Goal: Find specific fact

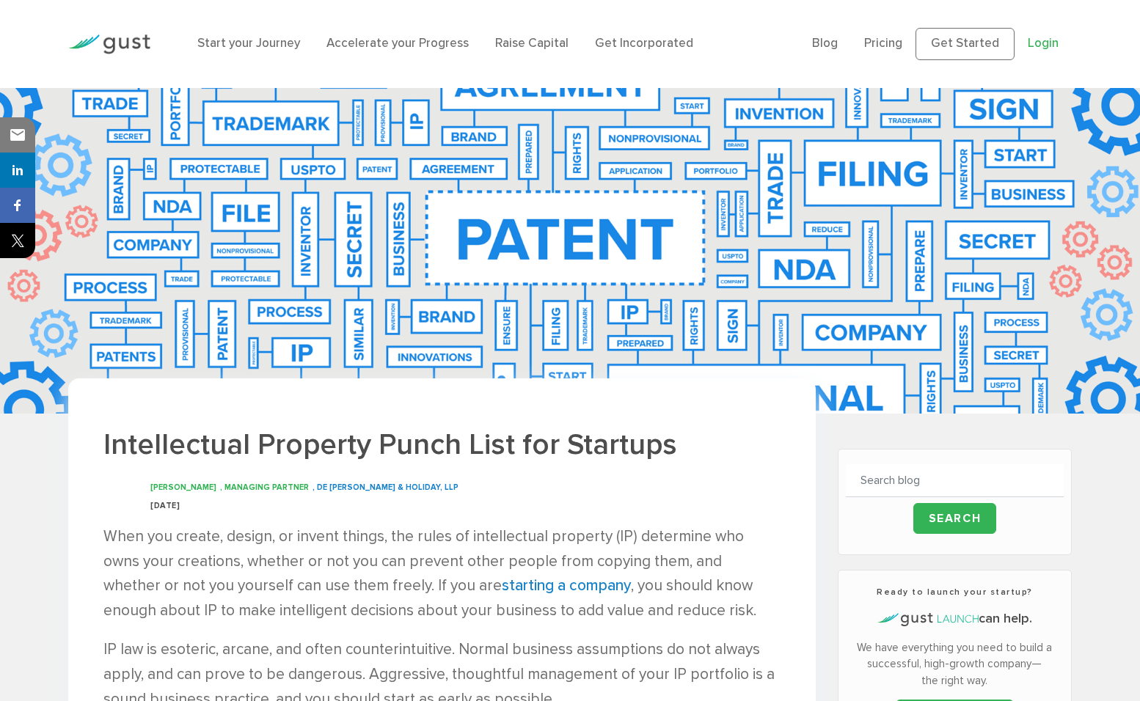
drag, startPoint x: 0, startPoint y: 0, endPoint x: 1041, endPoint y: 43, distance: 1041.4
click at [1041, 43] on link "Login" at bounding box center [1042, 43] width 31 height 15
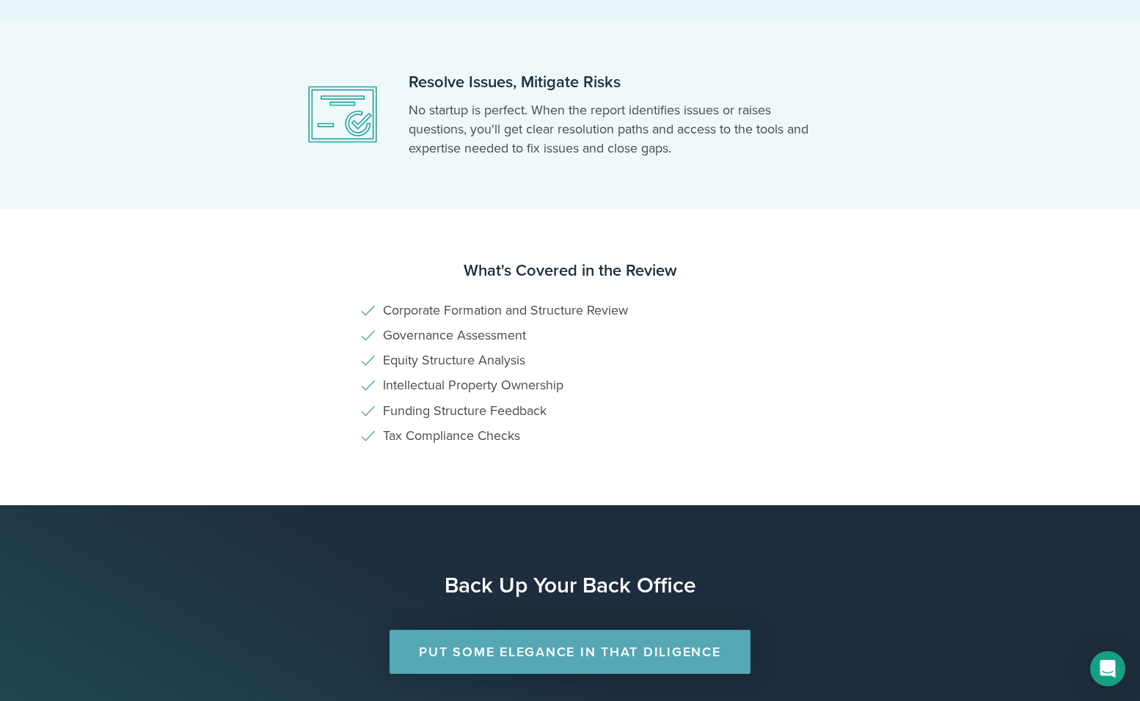
scroll to position [866, 0]
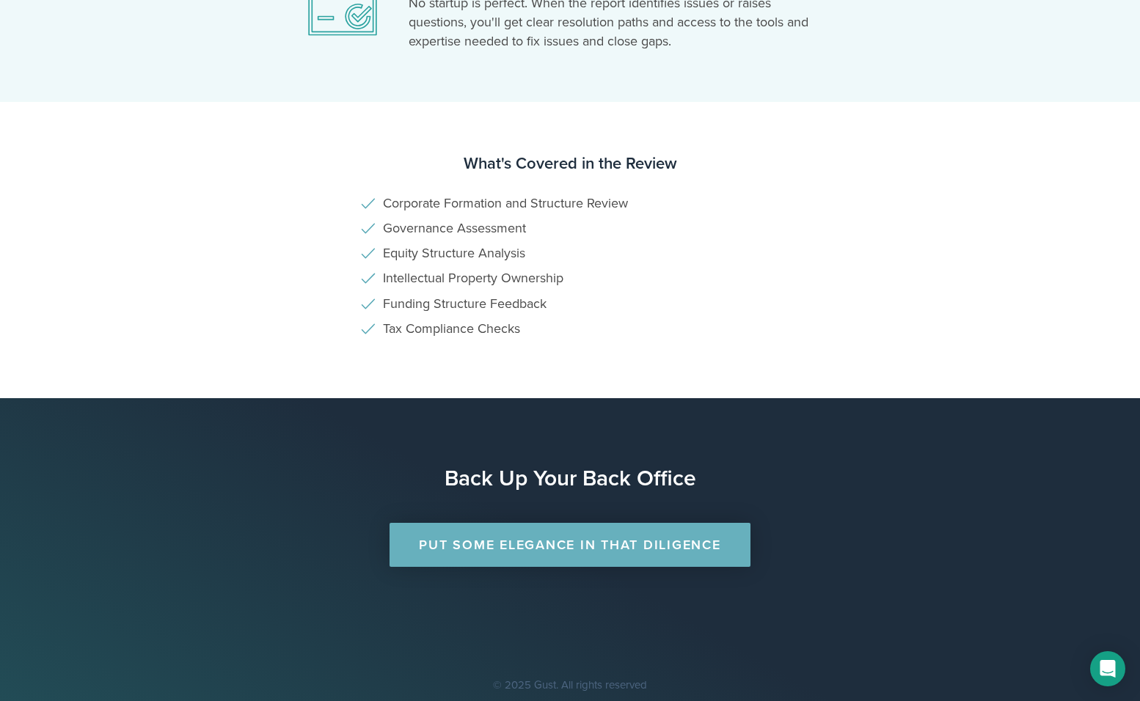
click at [659, 546] on link "Put Some Elegance in that Diligence" at bounding box center [569, 545] width 360 height 44
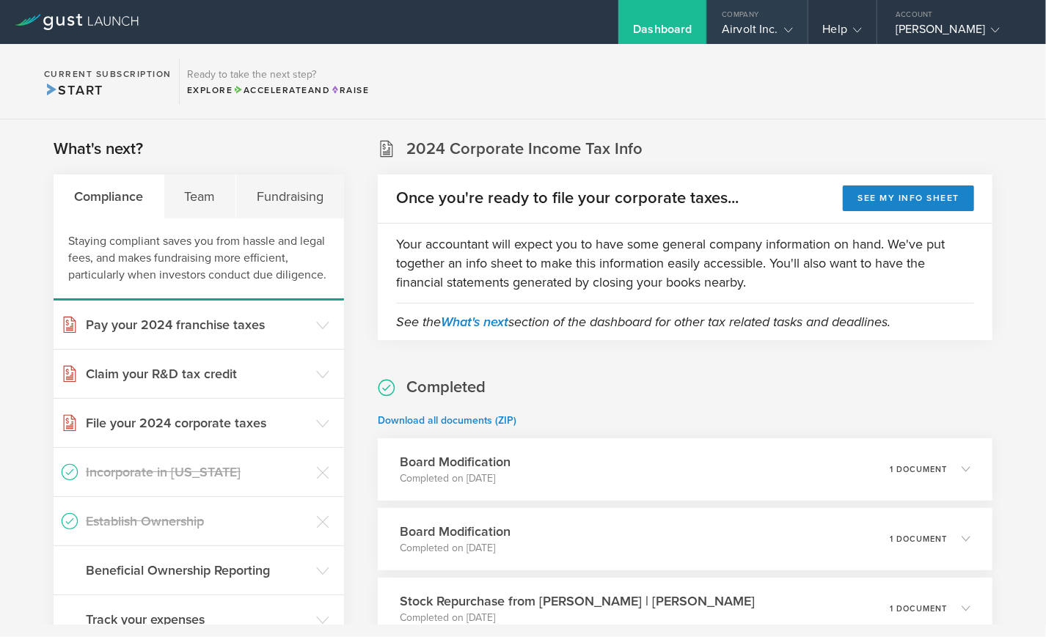
click at [740, 31] on div "Airvolt Inc." at bounding box center [757, 33] width 70 height 22
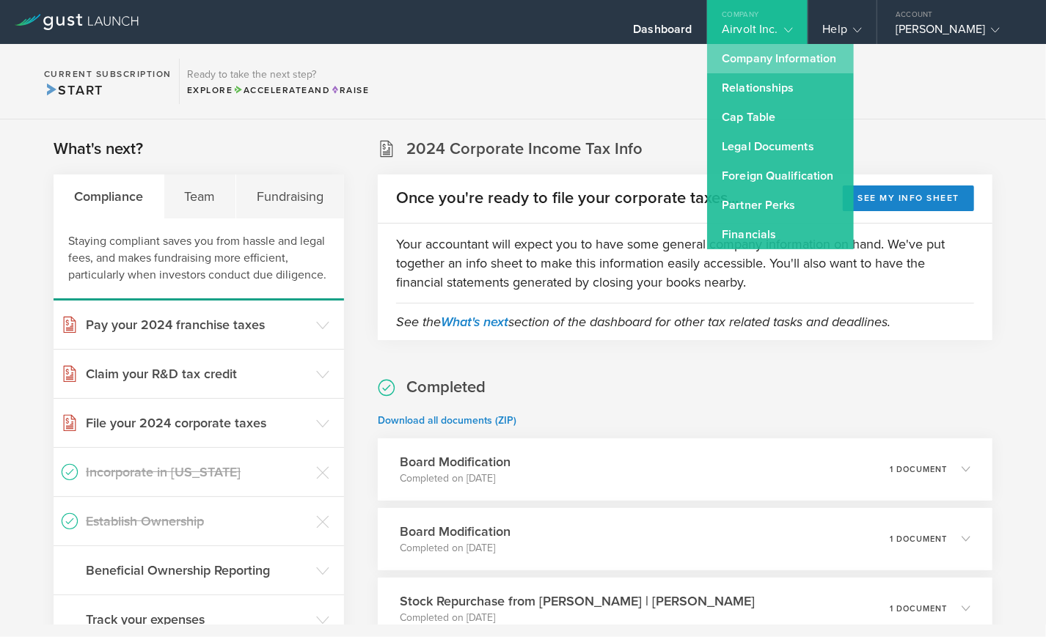
click at [731, 58] on link "Company Information" at bounding box center [780, 58] width 147 height 29
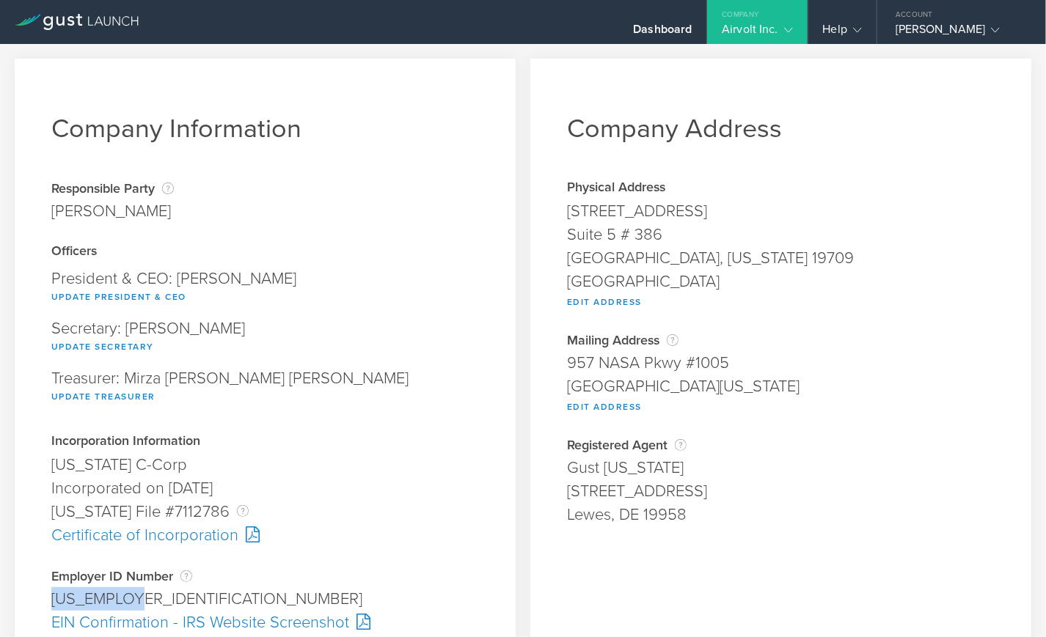
drag, startPoint x: 139, startPoint y: 599, endPoint x: 43, endPoint y: 602, distance: 95.4
click at [43, 602] on div "Company Information Responsible Party The name of the party responsible for fil…" at bounding box center [265, 376] width 501 height 634
copy div "[US_EMPLOYER_IDENTIFICATION_NUMBER]"
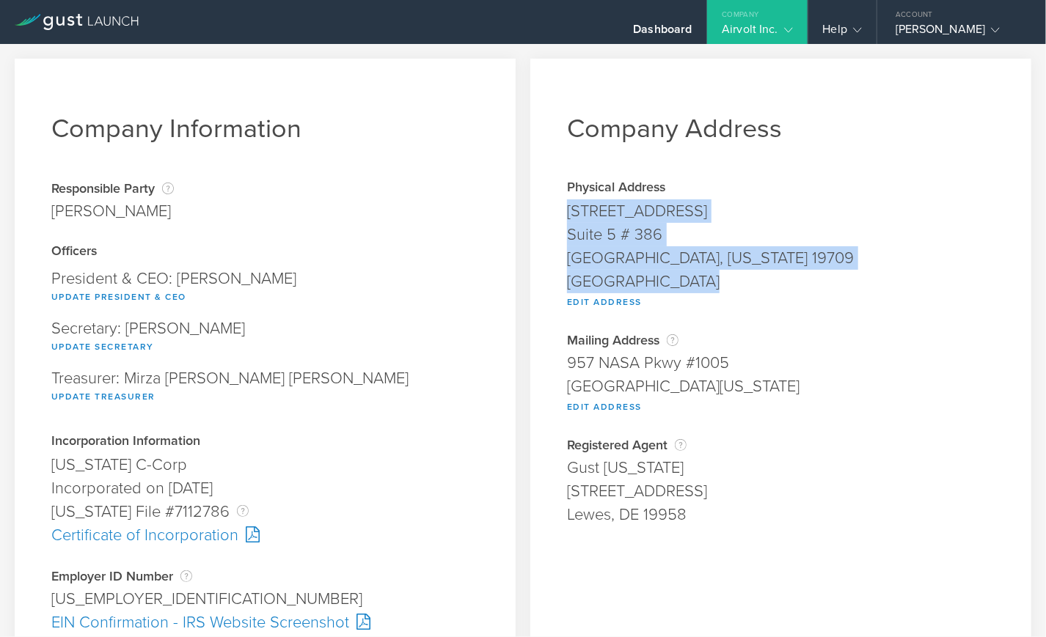
drag, startPoint x: 565, startPoint y: 210, endPoint x: 714, endPoint y: 280, distance: 165.0
click at [714, 280] on span "[STREET_ADDRESS][US_STATE] Edit Address" at bounding box center [780, 253] width 427 height 109
copy span "[STREET_ADDRESS][US_STATE]"
